Goal: Use online tool/utility: Utilize a website feature to perform a specific function

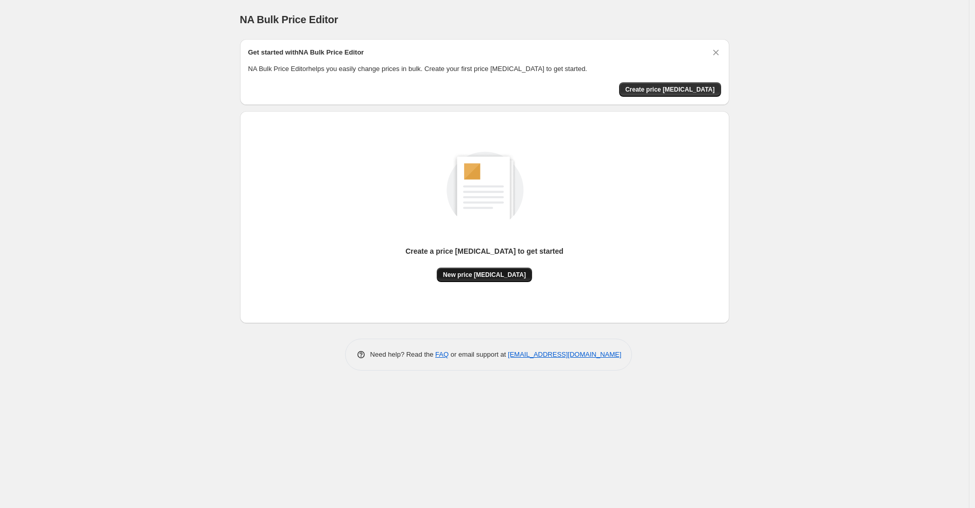
click at [483, 281] on button "New price [MEDICAL_DATA]" at bounding box center [484, 275] width 95 height 14
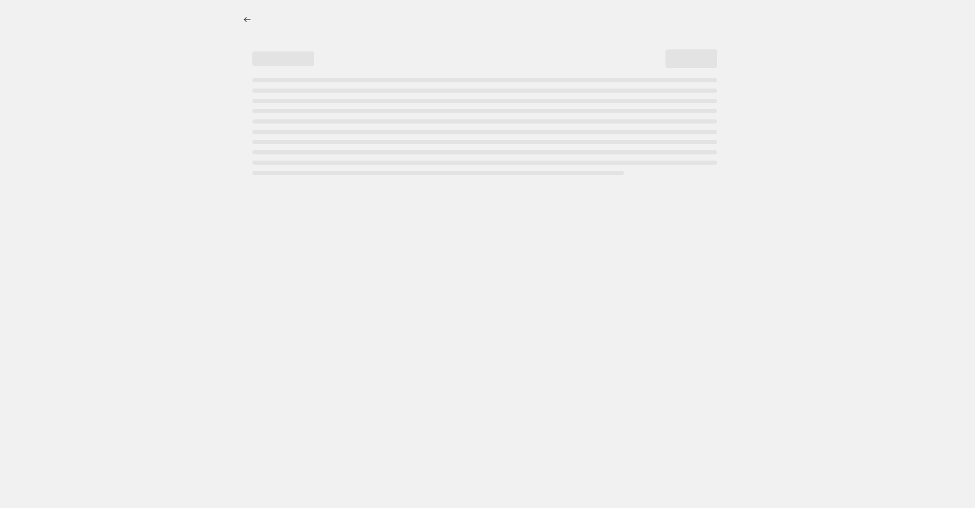
select select "percentage"
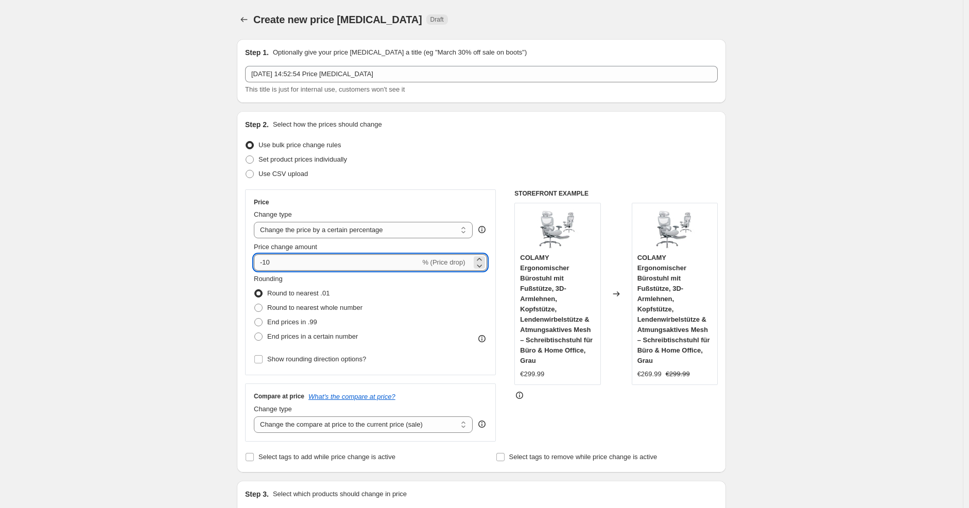
click at [354, 264] on input "-10" at bounding box center [337, 262] width 166 height 16
type input "-1"
type input "-25"
click at [420, 212] on div "Change type" at bounding box center [363, 215] width 219 height 10
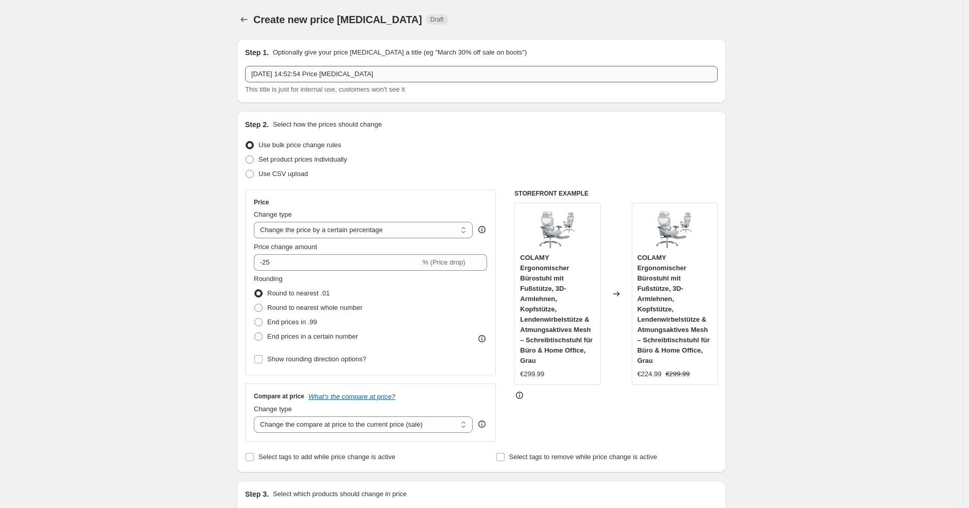
scroll to position [652, 0]
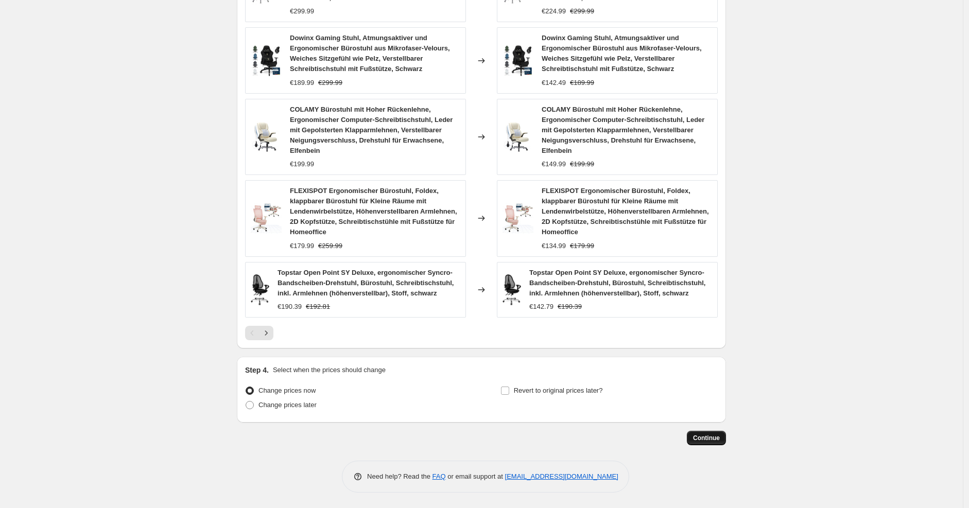
click at [691, 439] on button "Continue" at bounding box center [706, 438] width 39 height 14
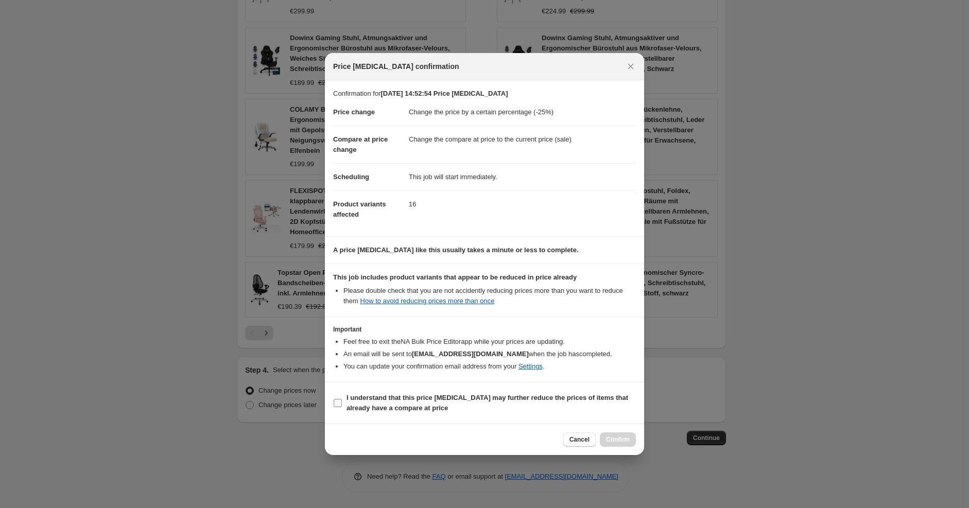
click at [554, 393] on span "I understand that this price [MEDICAL_DATA] may further reduce the prices of it…" at bounding box center [491, 403] width 289 height 21
click at [342, 399] on input "I understand that this price [MEDICAL_DATA] may further reduce the prices of it…" at bounding box center [338, 403] width 8 height 8
checkbox input "true"
click at [617, 440] on span "Confirm" at bounding box center [618, 440] width 24 height 8
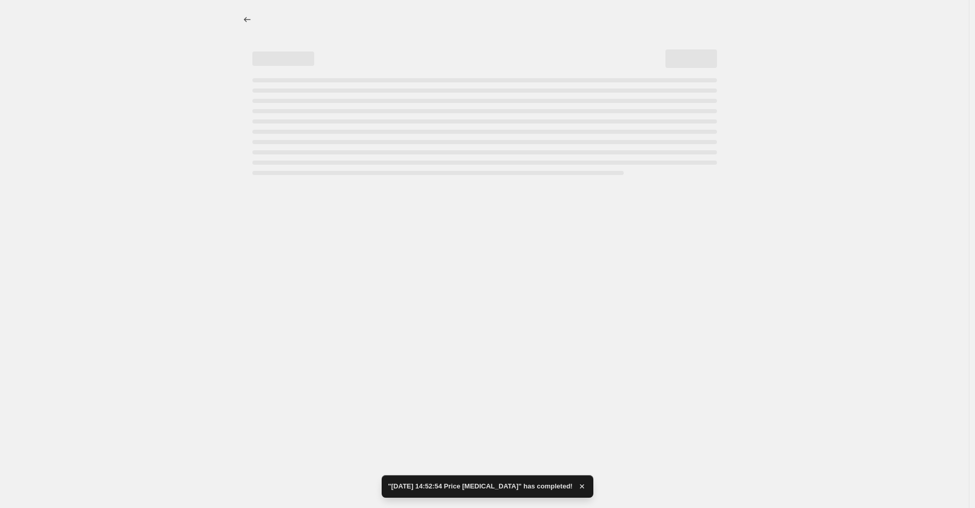
select select "percentage"
